Goal: Information Seeking & Learning: Learn about a topic

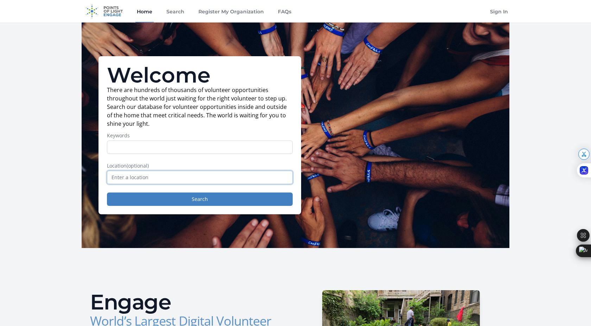
click at [201, 173] on input "text" at bounding box center [200, 177] width 186 height 13
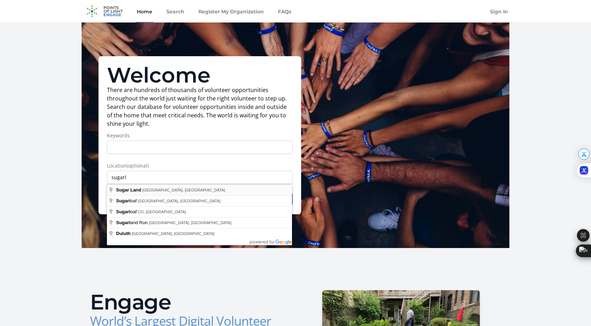
type input "Sugar Land, TX, USA"
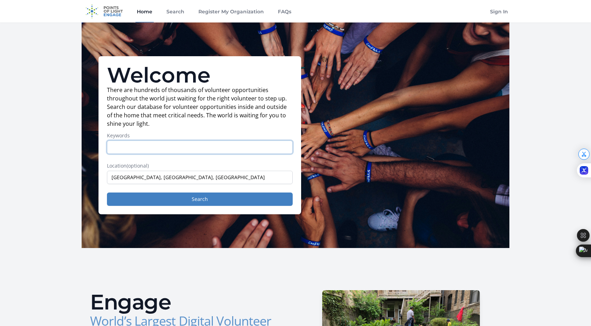
click at [157, 145] on input "Keywords" at bounding box center [200, 147] width 186 height 13
click at [188, 197] on button "Search" at bounding box center [200, 199] width 186 height 13
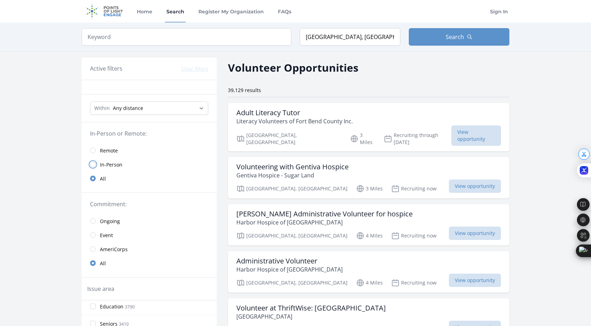
click at [92, 164] on input "radio" at bounding box center [93, 165] width 6 height 6
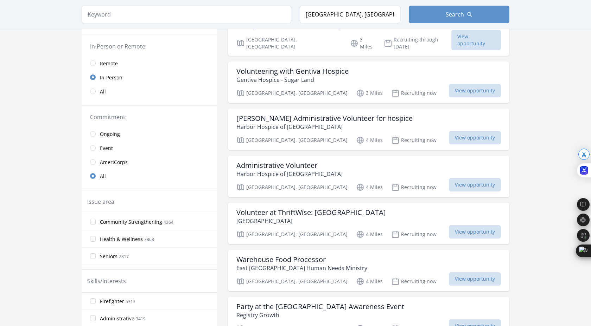
scroll to position [98, 0]
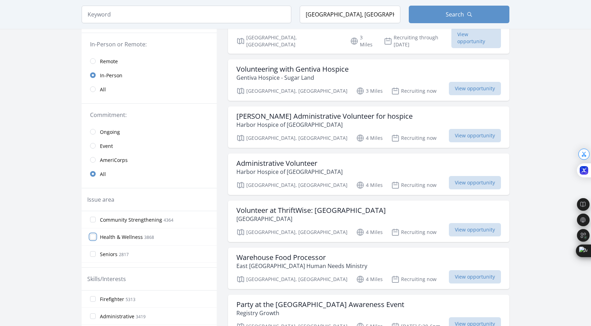
click at [94, 237] on input "Health & Wellness 3868" at bounding box center [93, 237] width 6 height 6
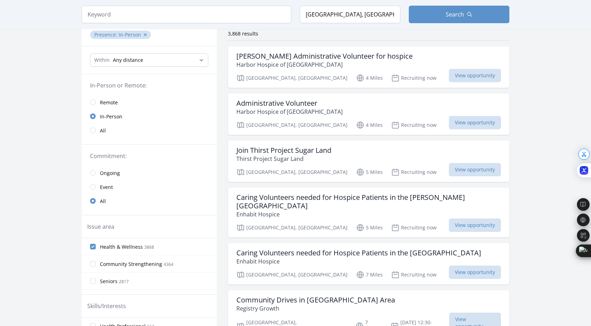
scroll to position [57, 0]
click at [466, 173] on span "View opportunity" at bounding box center [475, 168] width 52 height 13
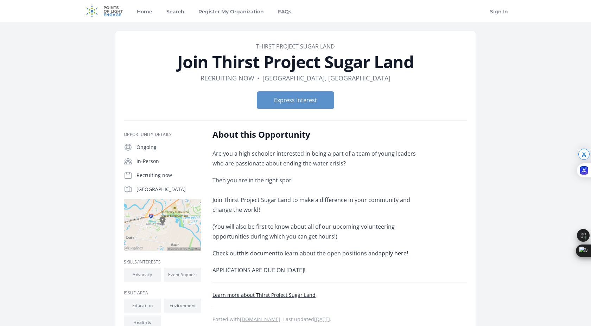
click at [290, 295] on link "Learn more about Thirst Project Sugar Land" at bounding box center [263, 295] width 103 height 7
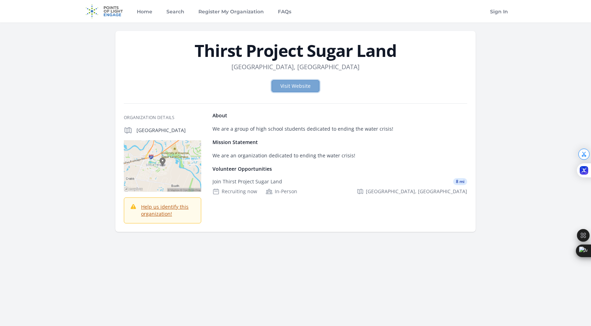
click at [295, 89] on link "Visit Website" at bounding box center [295, 86] width 48 height 12
